Goal: Information Seeking & Learning: Learn about a topic

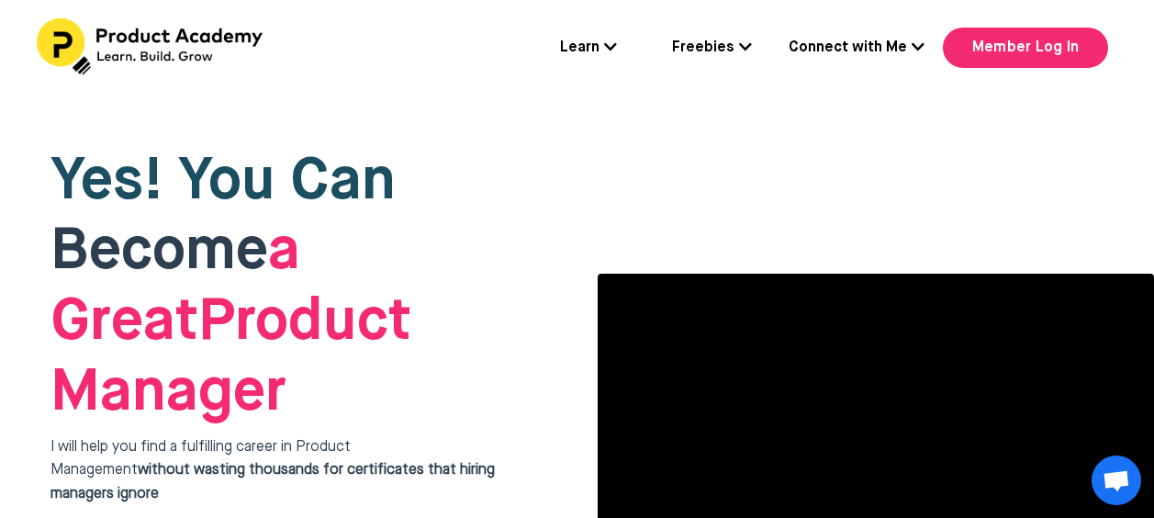
scroll to position [168, 0]
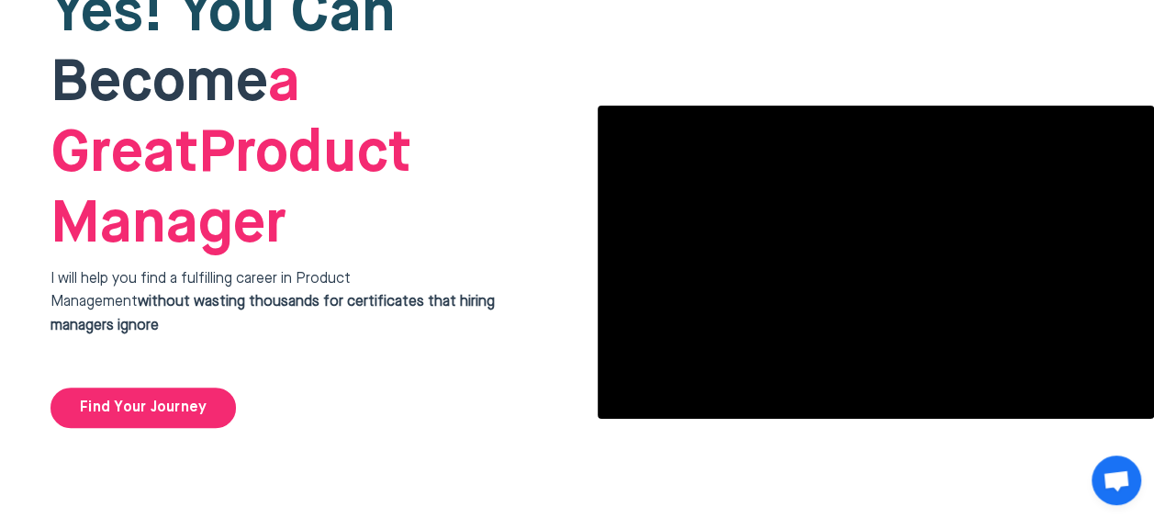
click at [518, 93] on h1 "Yes! You Can Become a Great Product Manager" at bounding box center [292, 120] width 483 height 282
click at [542, 81] on div "Yes! You Can Become a Great Product Manager I will help you find a fulfilling c…" at bounding box center [292, 204] width 557 height 524
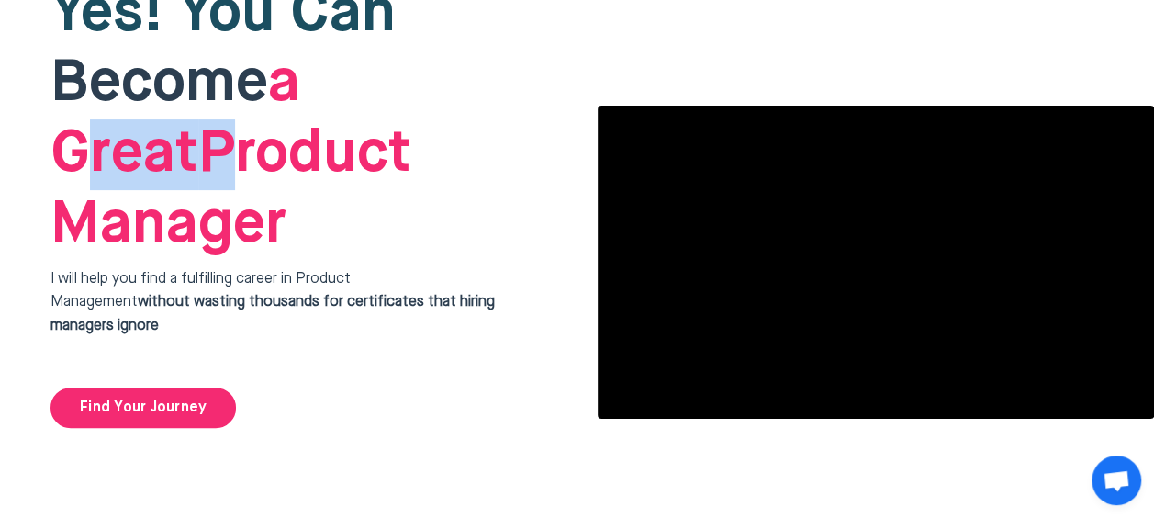
click at [542, 81] on div "Yes! You Can Become a Great Product Manager I will help you find a fulfilling c…" at bounding box center [292, 204] width 557 height 524
drag, startPoint x: 542, startPoint y: 81, endPoint x: 501, endPoint y: 49, distance: 52.4
click at [501, 49] on h1 "Yes! You Can Become a Great Product Manager" at bounding box center [292, 120] width 483 height 282
drag, startPoint x: 501, startPoint y: 49, endPoint x: 486, endPoint y: 22, distance: 30.4
click at [486, 22] on h1 "Yes! You Can Become a Great Product Manager" at bounding box center [292, 120] width 483 height 282
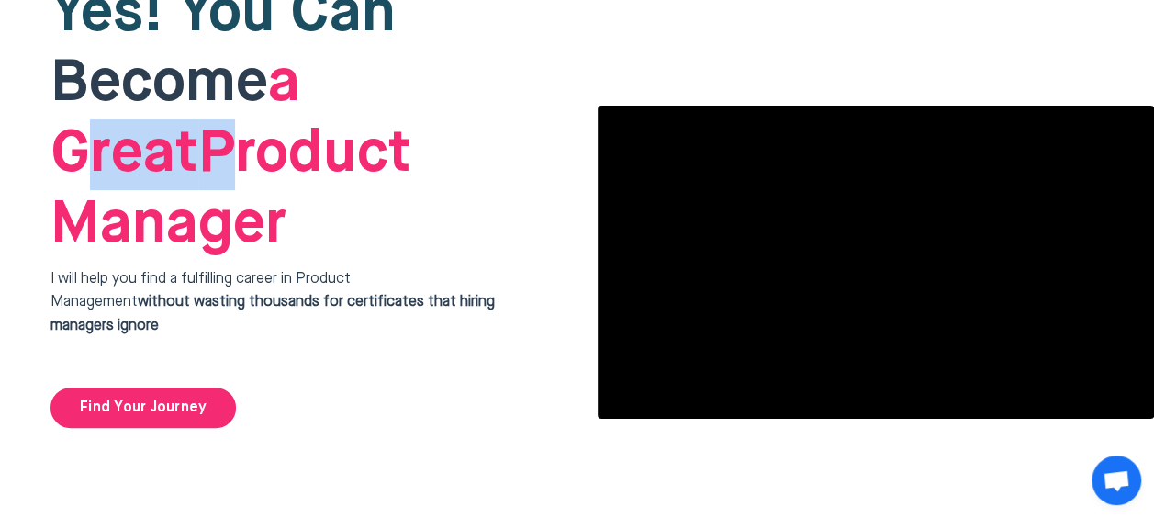
click at [486, 22] on h1 "Yes! You Can Become a Great Product Manager" at bounding box center [292, 120] width 483 height 282
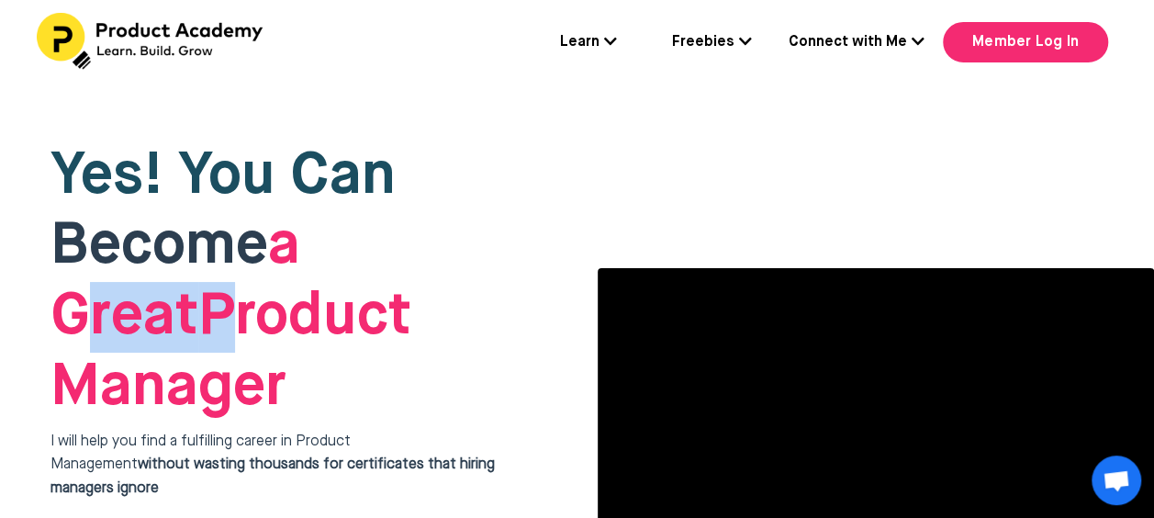
scroll to position [0, 0]
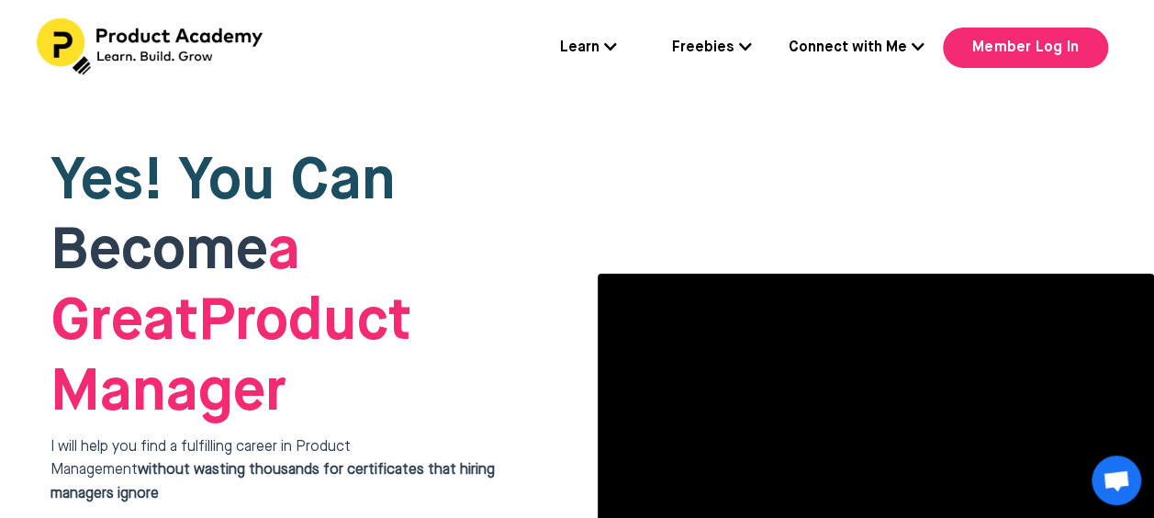
click at [1146, 122] on div "Yes! You Can Become a Great Product Manager I will help you find a fulfilling c…" at bounding box center [584, 371] width 1168 height 551
click at [610, 53] on icon at bounding box center [610, 46] width 13 height 15
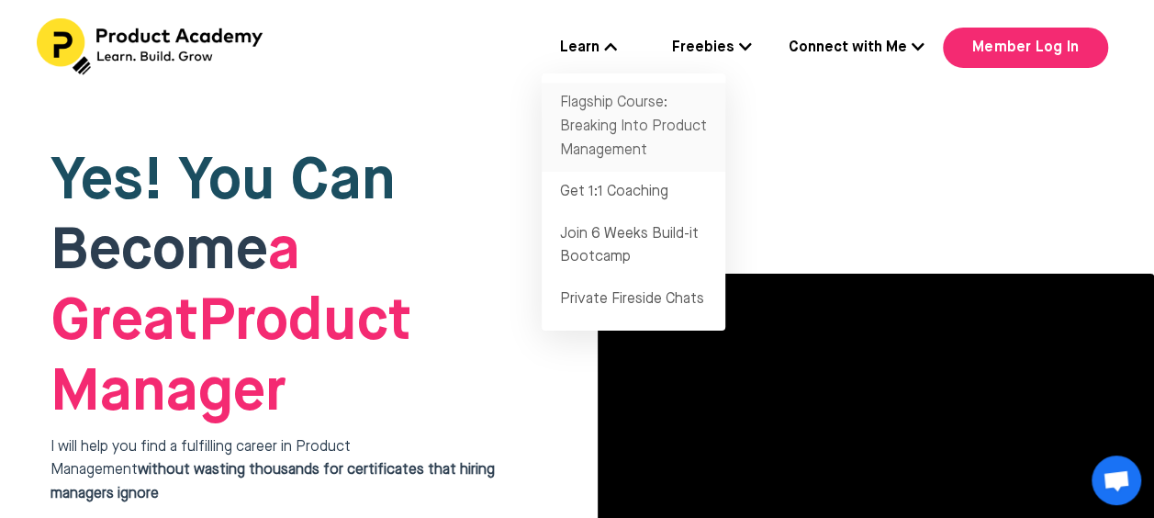
click at [601, 135] on link "Flagship Course: Breaking Into Product Management" at bounding box center [634, 127] width 184 height 89
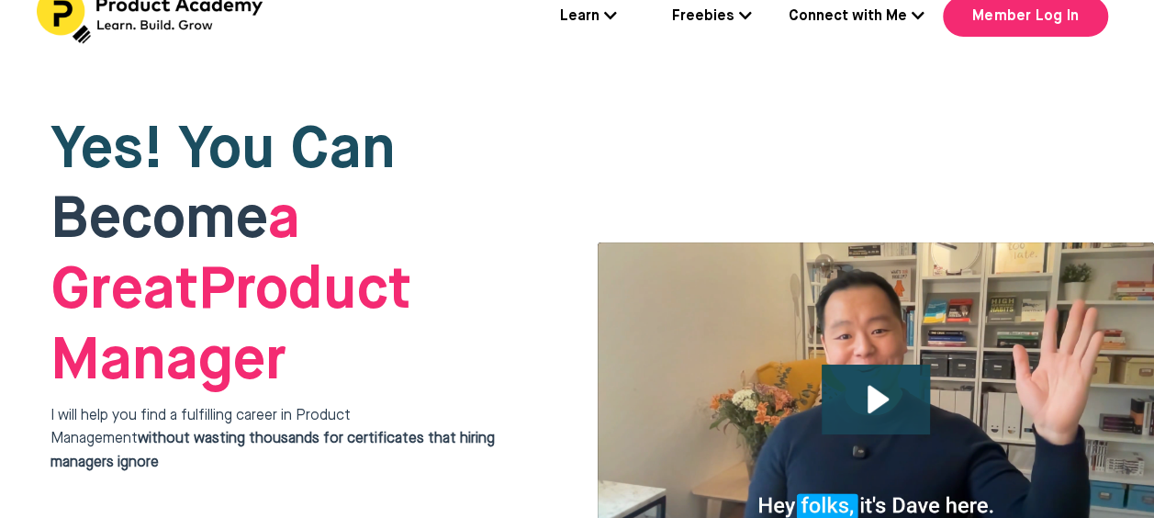
scroll to position [37, 0]
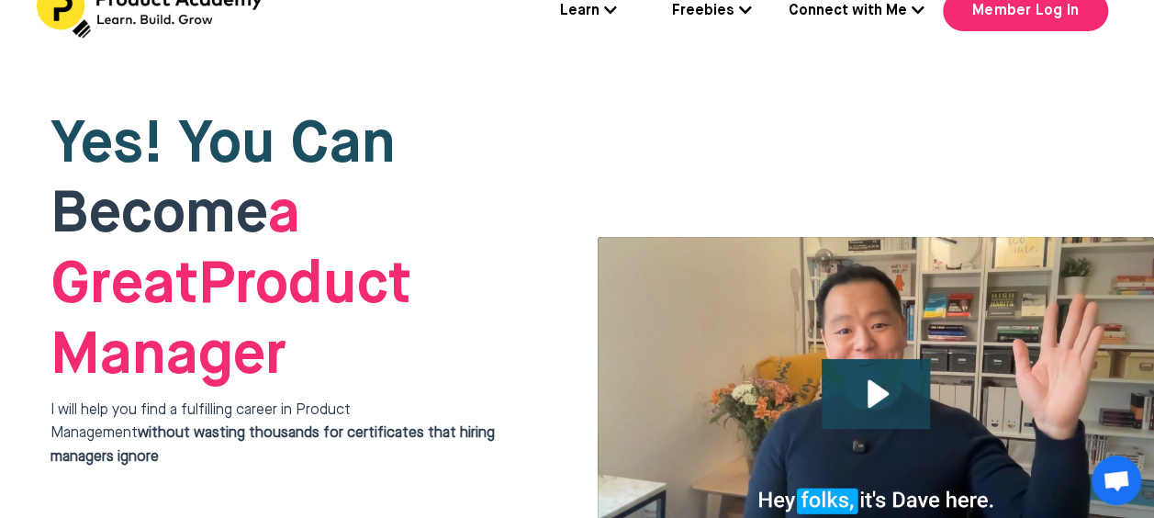
click at [434, 26] on div "Learn Flagship Course: Breaking Into Product Management Get 1:1 Coaching Join 6…" at bounding box center [577, 12] width 1154 height 60
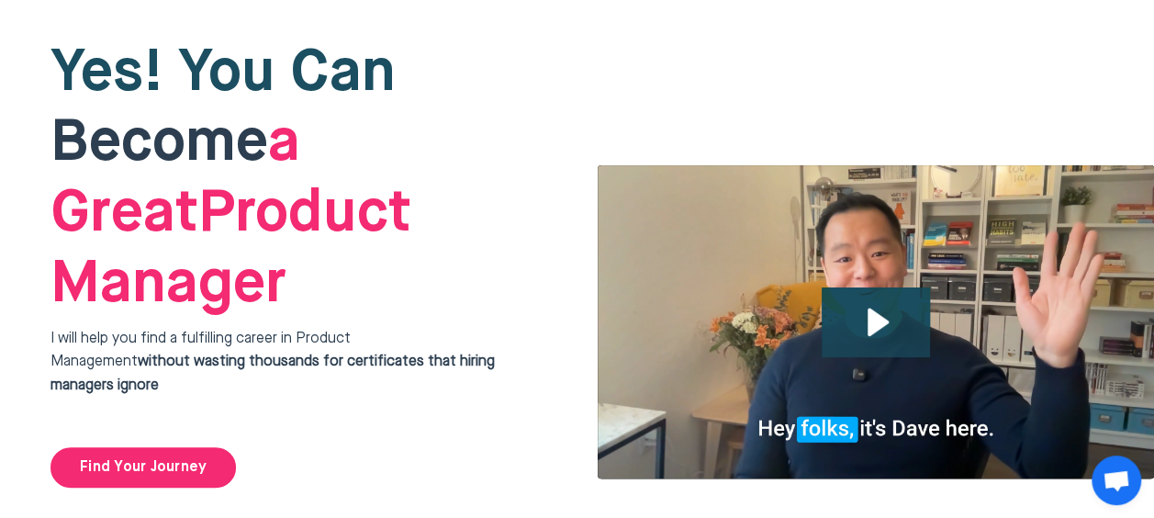
scroll to position [0, 0]
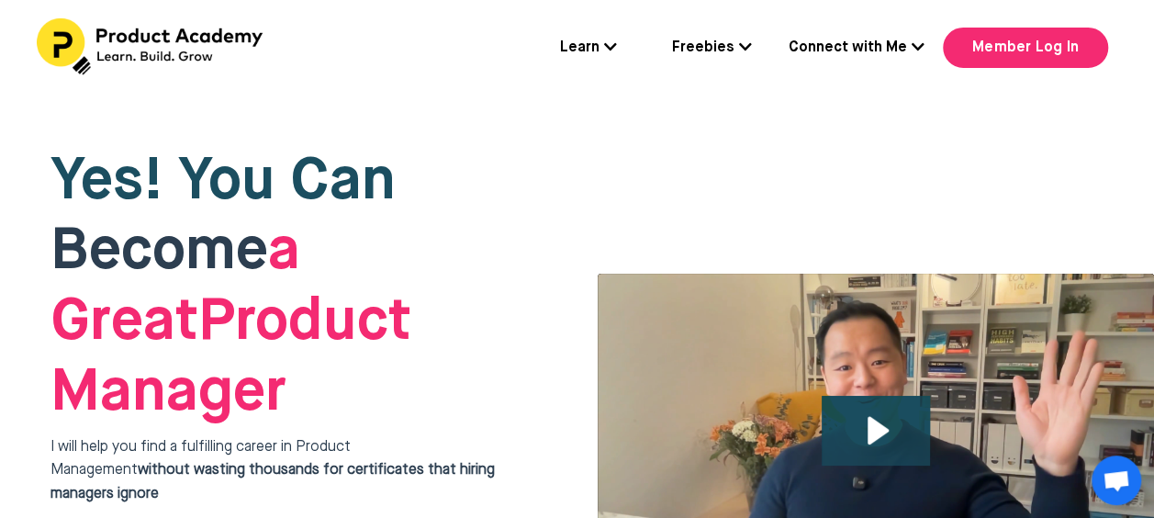
click at [434, 91] on div "Learn Flagship Course: Breaking Into Product Management Get 1:1 Coaching Join 6…" at bounding box center [577, 48] width 1154 height 96
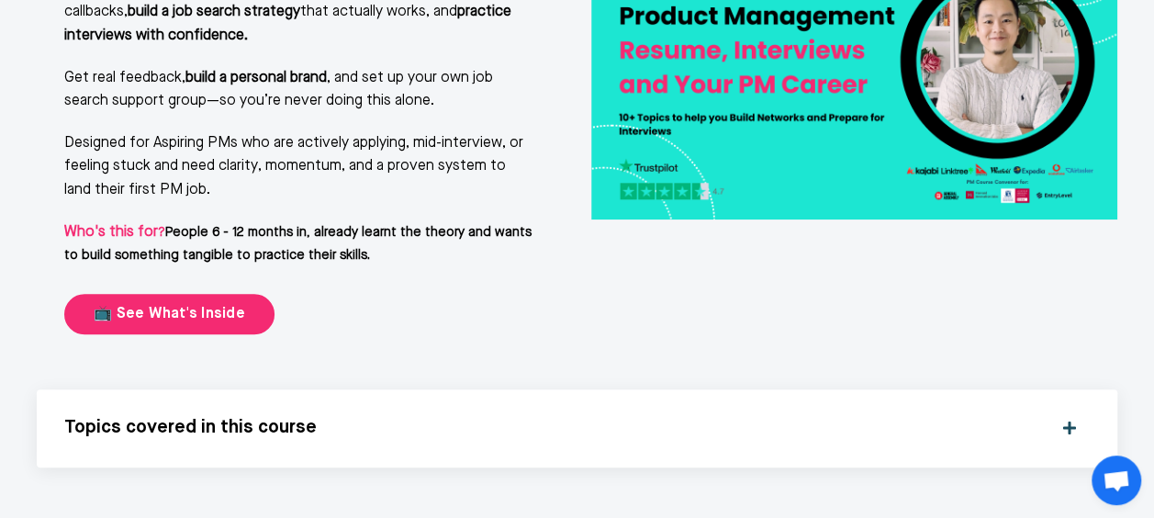
scroll to position [4298, 0]
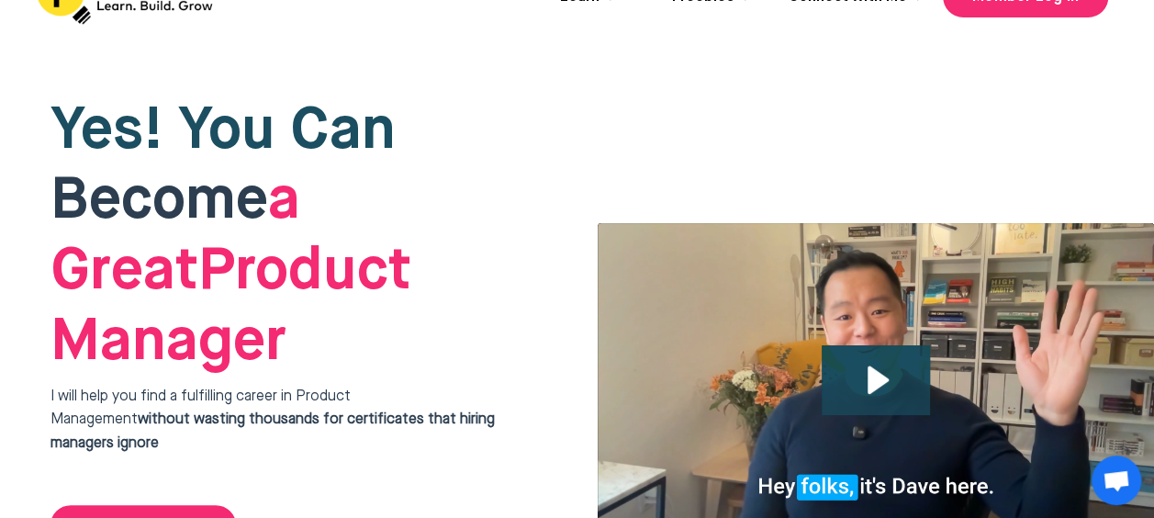
scroll to position [0, 0]
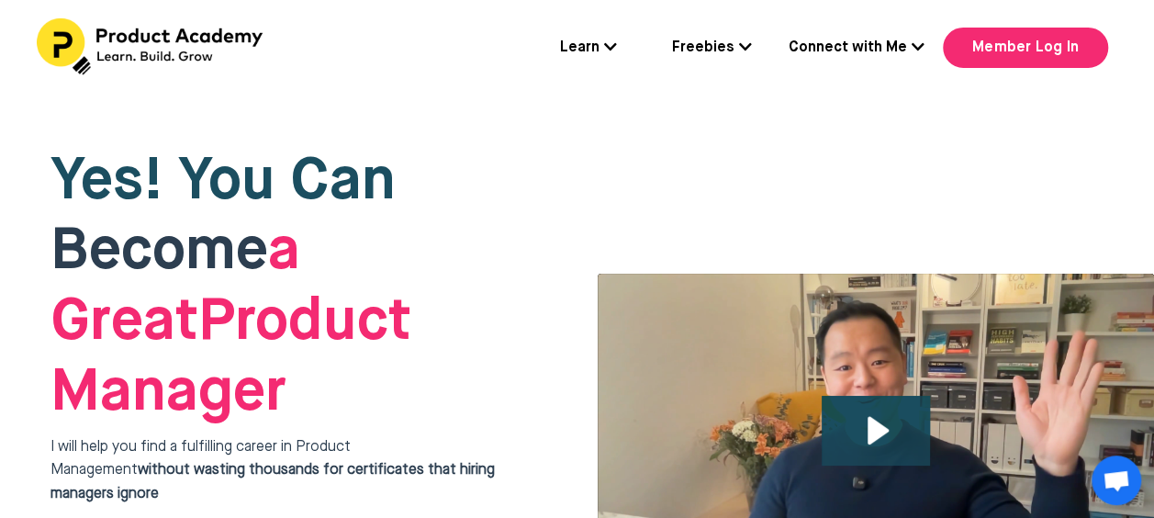
click at [490, 123] on div "Yes! You Can Become a Great Product Manager I will help you find a fulfilling c…" at bounding box center [292, 372] width 557 height 524
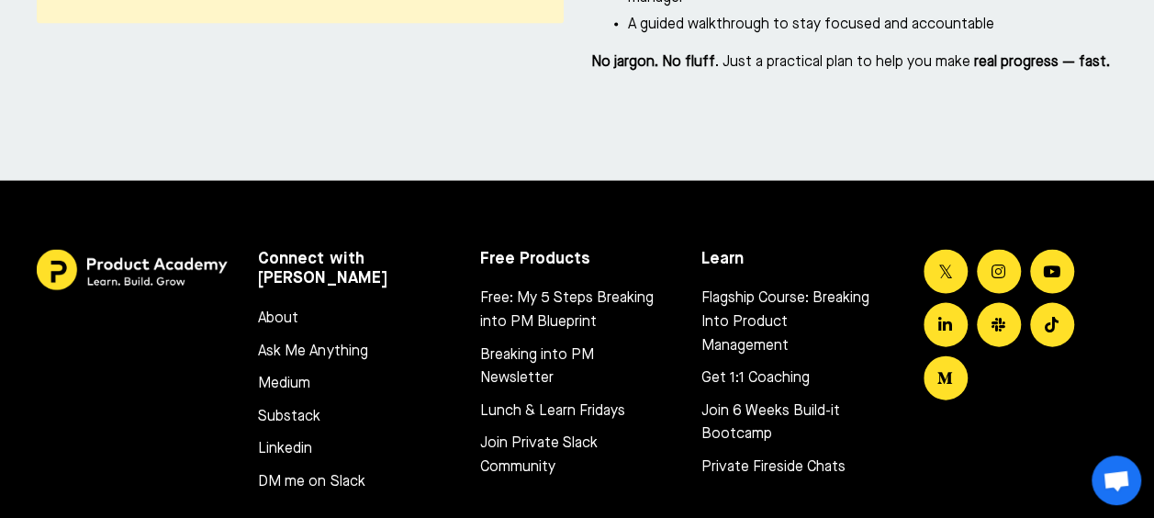
scroll to position [8761, 0]
